Goal: Download file/media

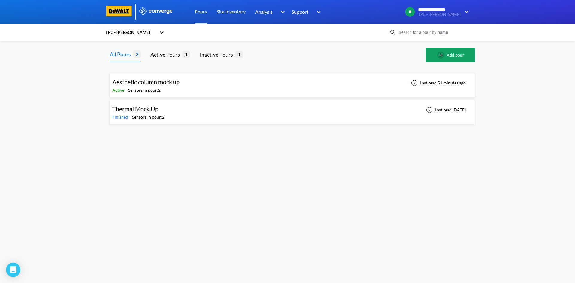
click at [147, 112] on span "Thermal Mock Up" at bounding box center [135, 108] width 46 height 7
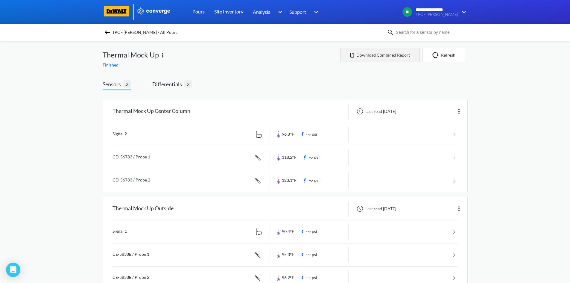
click at [389, 57] on button "Download Combined Report" at bounding box center [380, 55] width 79 height 14
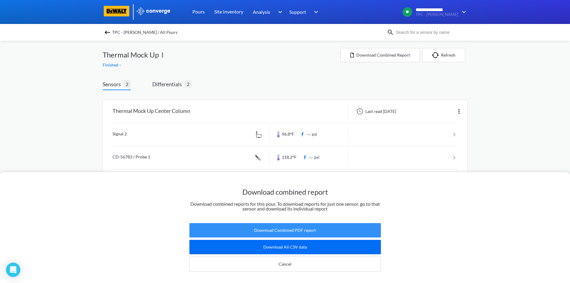
click at [312, 226] on button "Download Combined PDF report" at bounding box center [285, 230] width 192 height 14
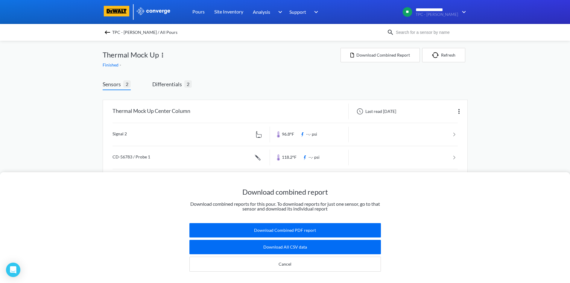
click at [250, 69] on div "Download combined report Download combined reports for this pour. To download r…" at bounding box center [285, 141] width 570 height 283
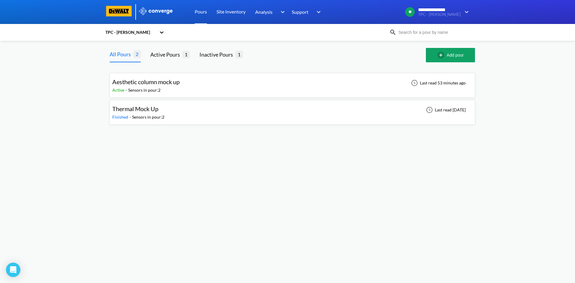
click at [160, 84] on span "Aesthetic column mock up" at bounding box center [145, 81] width 67 height 7
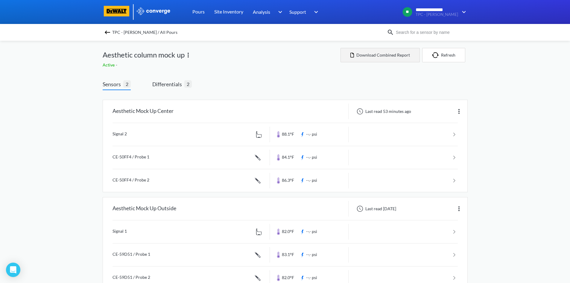
click at [386, 54] on button "Download Combined Report" at bounding box center [380, 55] width 79 height 14
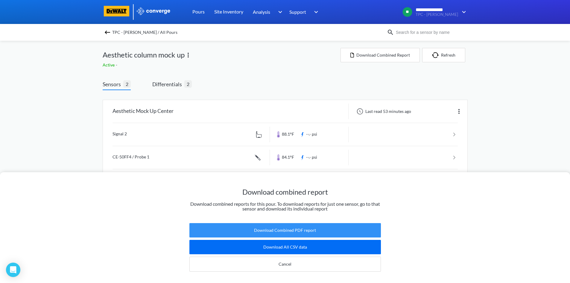
click at [326, 225] on button "Download Combined PDF report" at bounding box center [285, 230] width 192 height 14
